Goal: Book appointment/travel/reservation

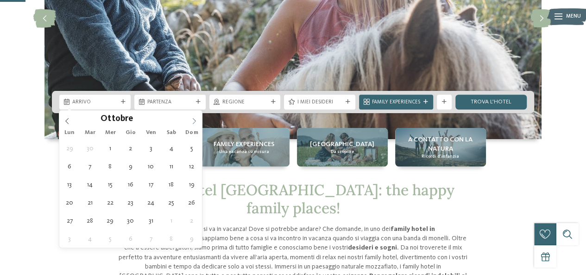
click at [195, 118] on icon at bounding box center [194, 121] width 6 height 6
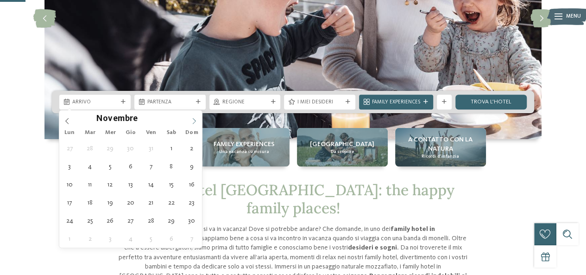
click at [195, 118] on icon at bounding box center [194, 121] width 6 height 6
type div "05.12.2025"
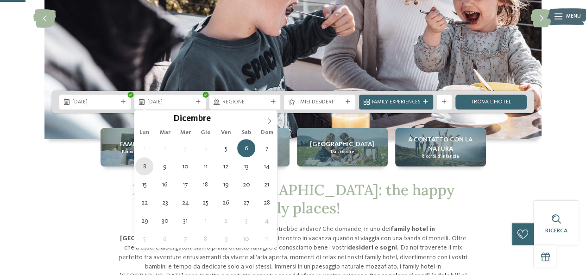
type div "08.12.2025"
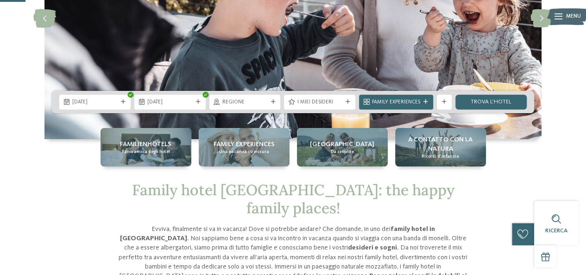
click at [242, 99] on span "Regione" at bounding box center [244, 102] width 45 height 7
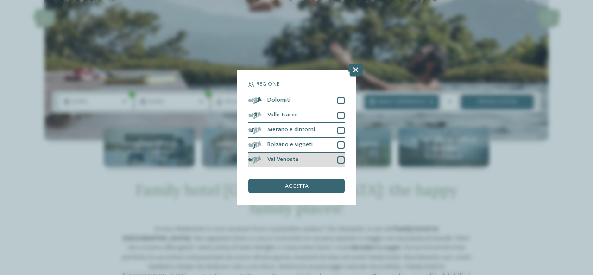
click at [337, 160] on div at bounding box center [340, 159] width 7 height 7
click at [342, 144] on div at bounding box center [340, 144] width 7 height 7
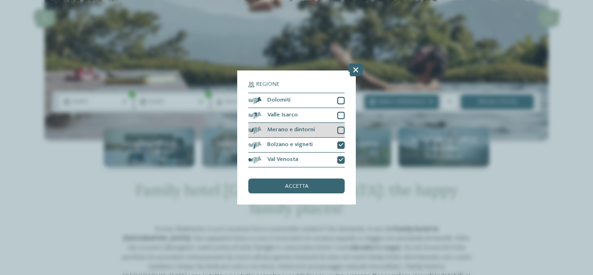
click at [341, 126] on div at bounding box center [340, 129] width 7 height 7
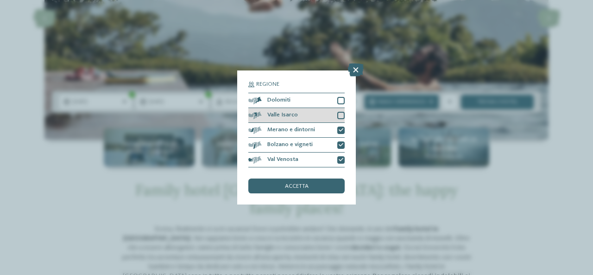
click at [340, 116] on div at bounding box center [340, 115] width 7 height 7
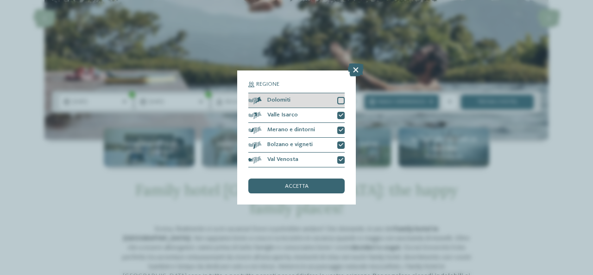
click at [341, 100] on div at bounding box center [340, 100] width 7 height 7
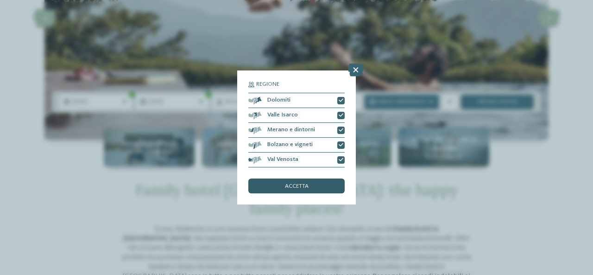
click at [302, 187] on span "accetta" at bounding box center [297, 186] width 24 height 6
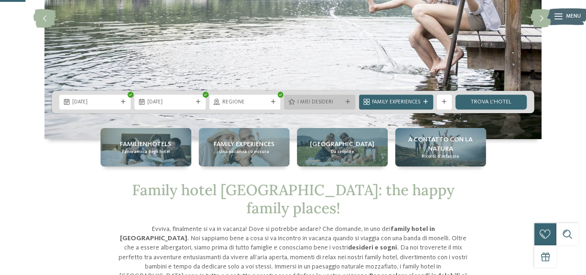
click at [323, 99] on span "I miei desideri" at bounding box center [319, 102] width 45 height 7
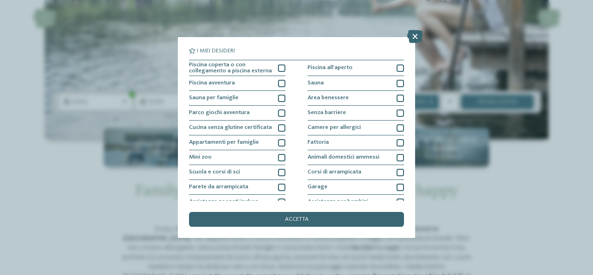
click at [419, 35] on icon at bounding box center [415, 36] width 16 height 13
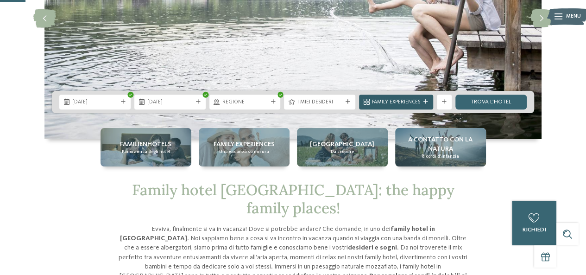
click at [400, 100] on span "Family Experiences" at bounding box center [396, 102] width 48 height 7
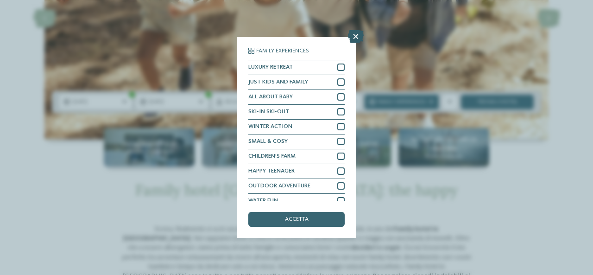
click at [359, 36] on icon at bounding box center [356, 36] width 16 height 13
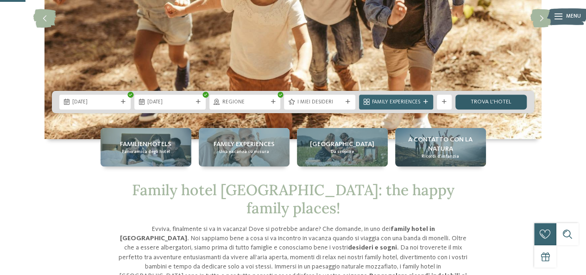
click at [502, 100] on link "trova l’hotel" at bounding box center [490, 101] width 71 height 15
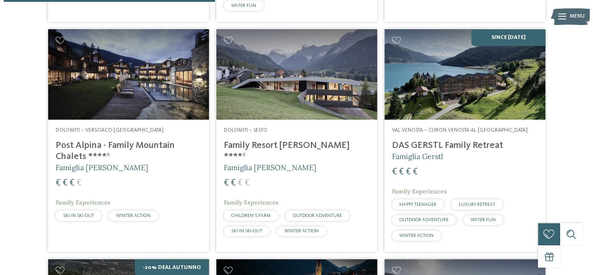
scroll to position [509, 0]
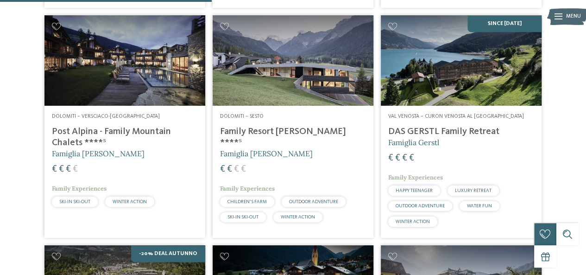
click at [254, 118] on span "Dolomiti – Sesto" at bounding box center [242, 116] width 44 height 6
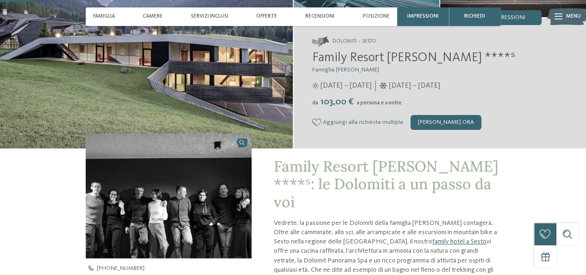
scroll to position [185, 0]
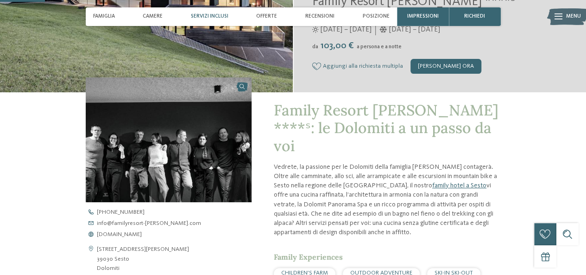
click at [207, 15] on span "Servizi inclusi" at bounding box center [209, 16] width 37 height 6
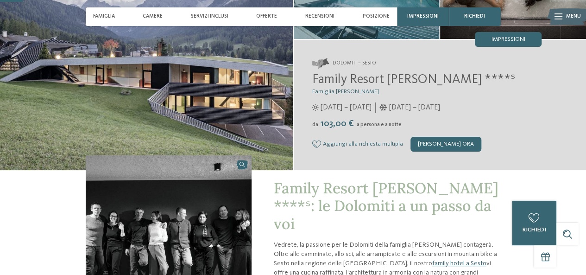
scroll to position [93, 0]
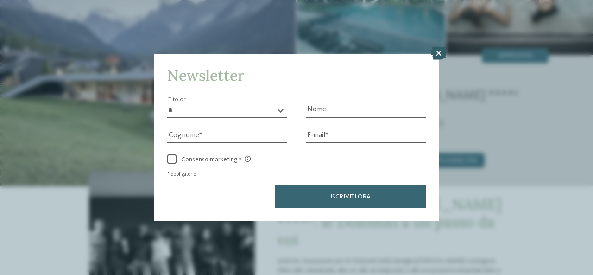
click at [440, 52] on icon at bounding box center [439, 53] width 16 height 13
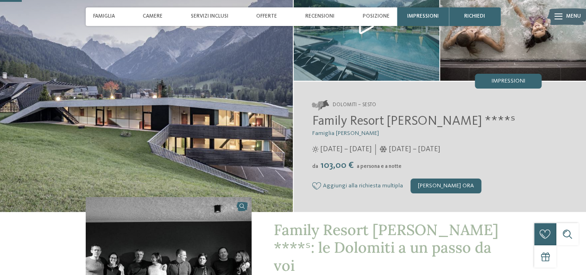
scroll to position [46, 0]
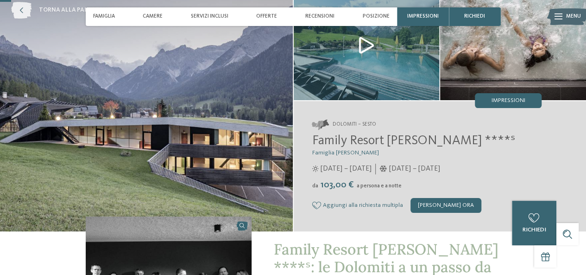
click at [19, 6] on icon at bounding box center [21, 10] width 20 height 17
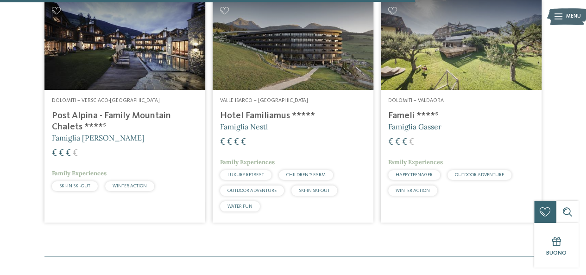
scroll to position [944, 0]
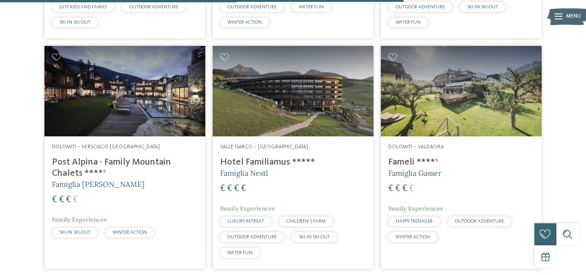
click at [417, 144] on address "Dolomiti – Valdaora" at bounding box center [461, 147] width 146 height 7
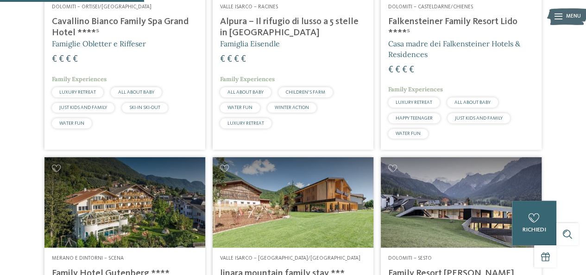
scroll to position [509, 0]
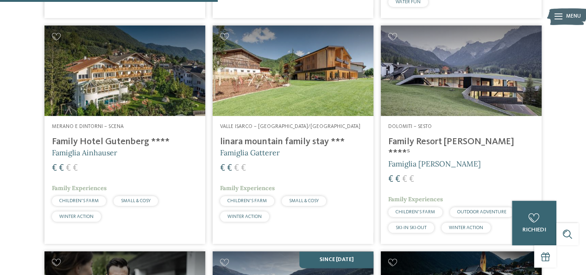
click at [97, 136] on h4 "Family Hotel Gutenberg ****" at bounding box center [125, 141] width 146 height 11
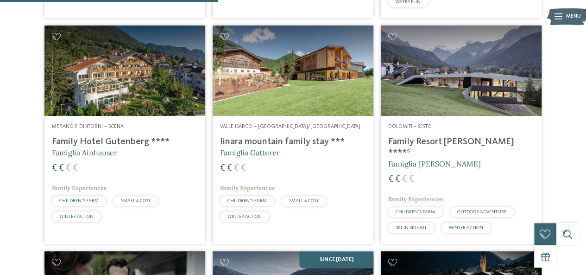
click at [416, 124] on address "Dolomiti – Sesto" at bounding box center [461, 126] width 146 height 7
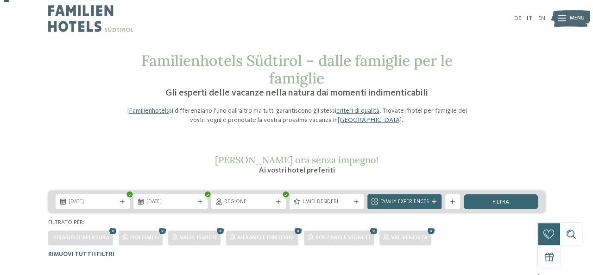
scroll to position [93, 0]
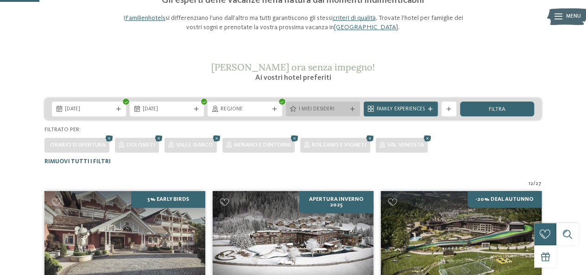
click at [337, 109] on span "I miei desideri" at bounding box center [323, 109] width 48 height 7
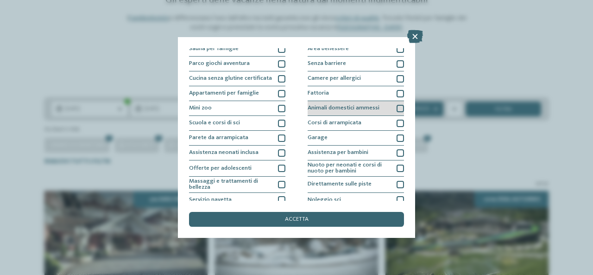
scroll to position [114, 0]
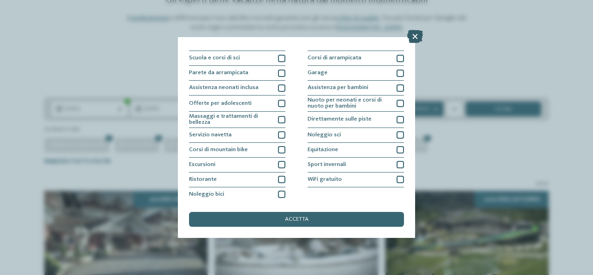
click at [415, 36] on icon at bounding box center [415, 36] width 16 height 13
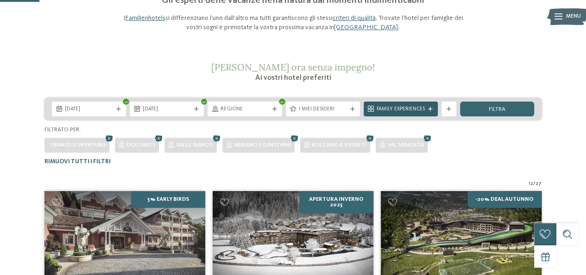
click at [431, 107] on icon at bounding box center [430, 109] width 5 height 5
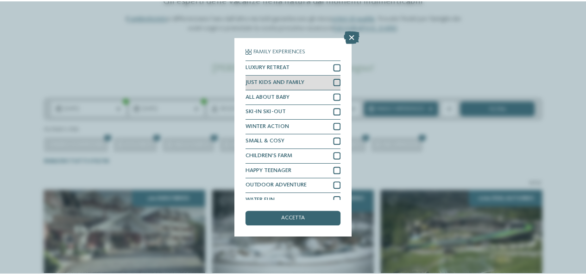
scroll to position [7, 0]
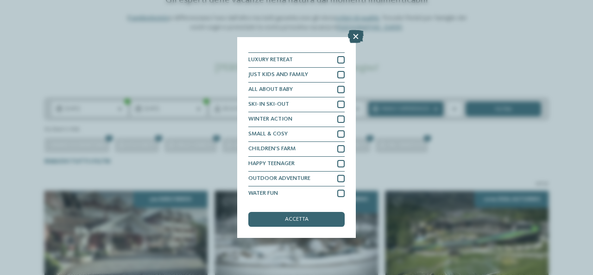
click at [356, 37] on icon at bounding box center [356, 36] width 16 height 13
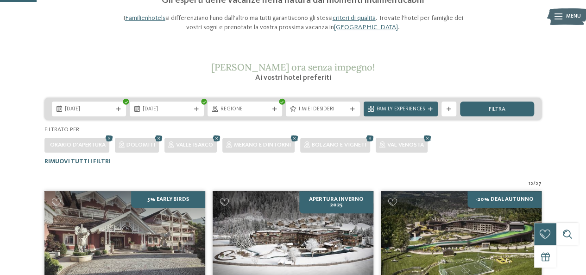
scroll to position [0, 0]
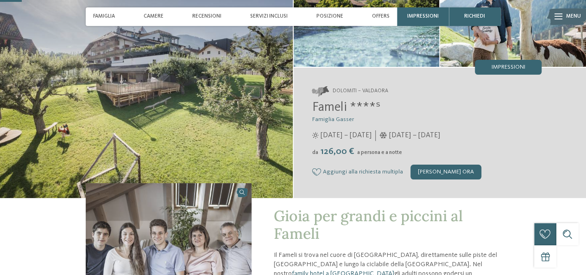
scroll to position [93, 0]
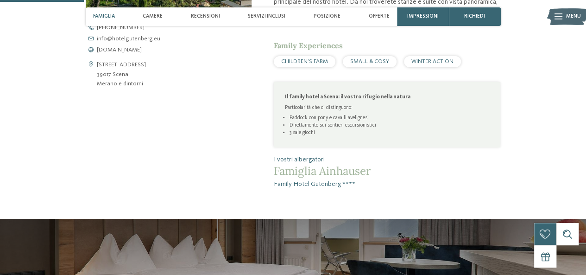
scroll to position [370, 0]
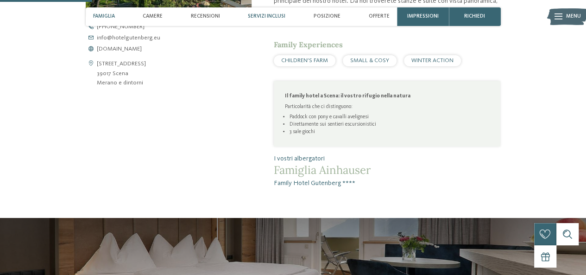
click at [269, 16] on span "Servizi inclusi" at bounding box center [266, 16] width 37 height 6
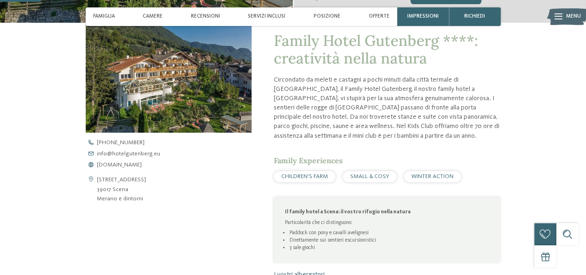
scroll to position [417, 0]
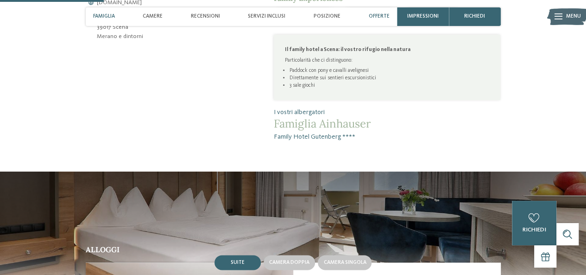
click at [381, 14] on span "Offerte" at bounding box center [378, 16] width 21 height 6
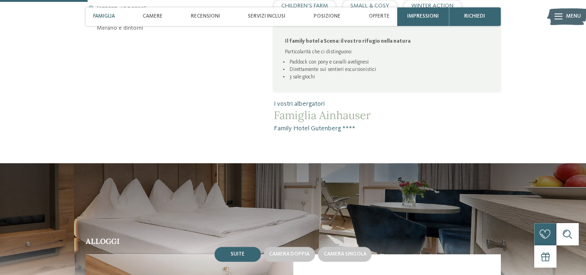
scroll to position [345, 0]
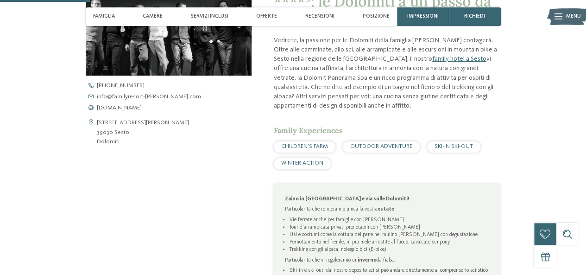
scroll to position [231, 0]
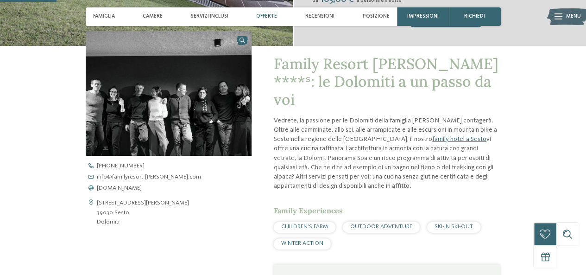
click at [268, 14] on span "Offerte" at bounding box center [266, 16] width 21 height 6
